Goal: Task Accomplishment & Management: Manage account settings

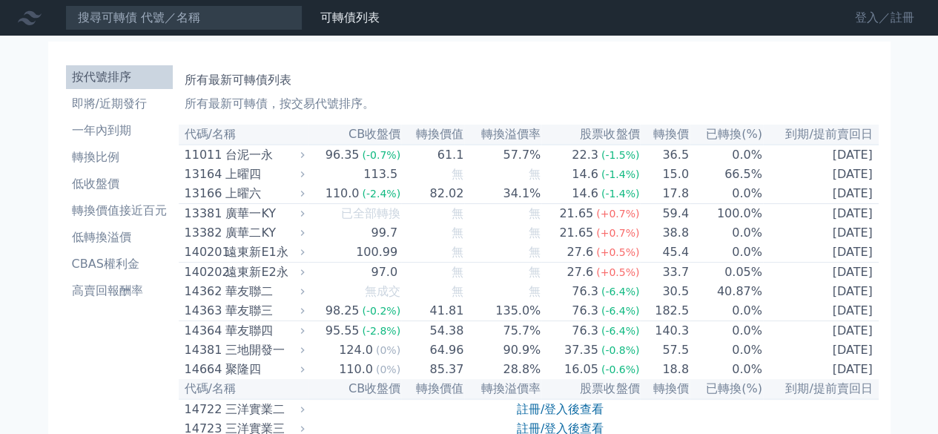
click at [871, 13] on link "登入／註冊" at bounding box center [884, 18] width 83 height 24
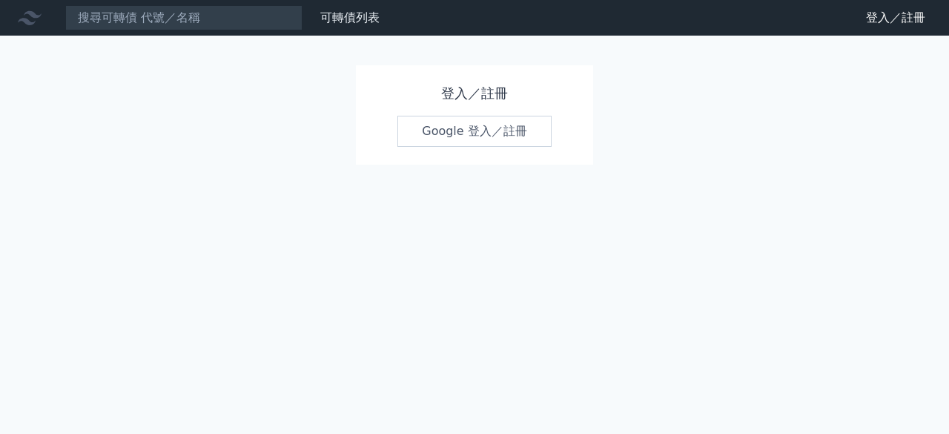
click at [452, 139] on link "Google 登入／註冊" at bounding box center [475, 131] width 154 height 31
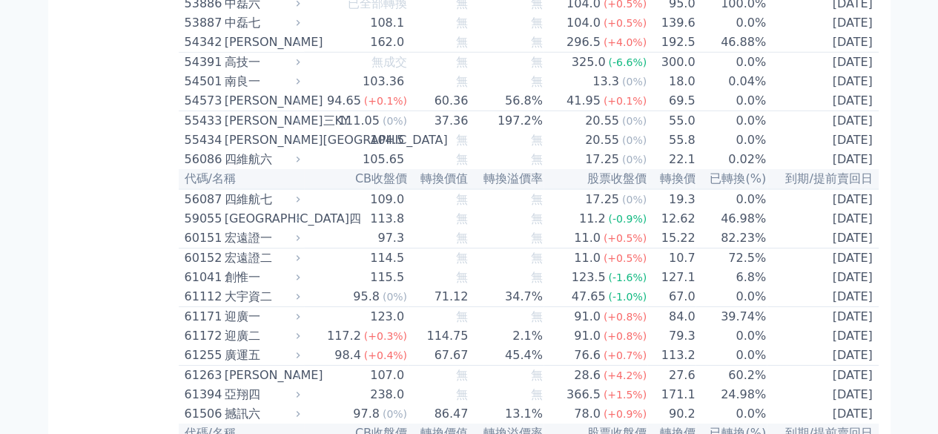
scroll to position [5191, 0]
